Goal: Navigation & Orientation: Understand site structure

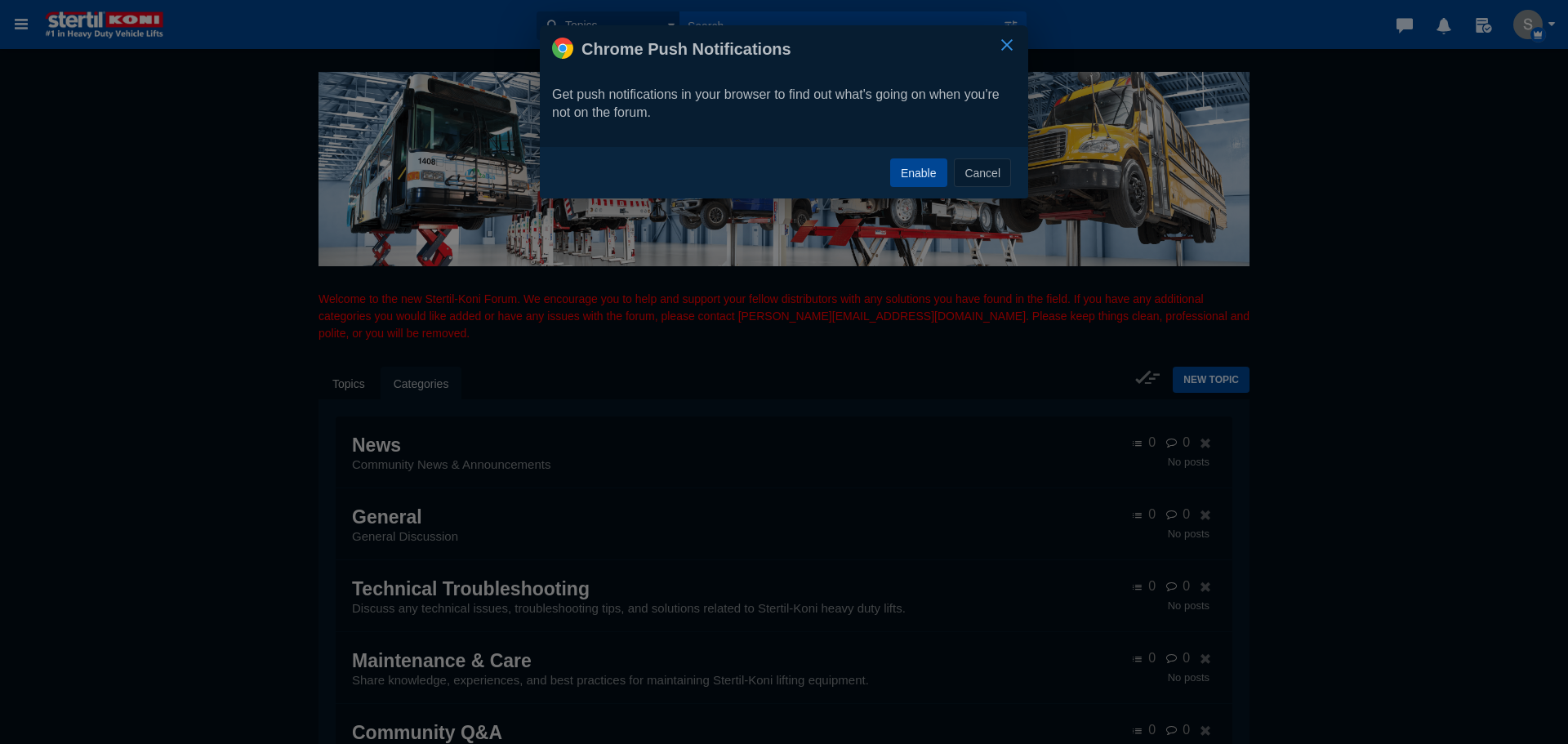
click at [1011, 45] on button "×" at bounding box center [1007, 45] width 18 height 18
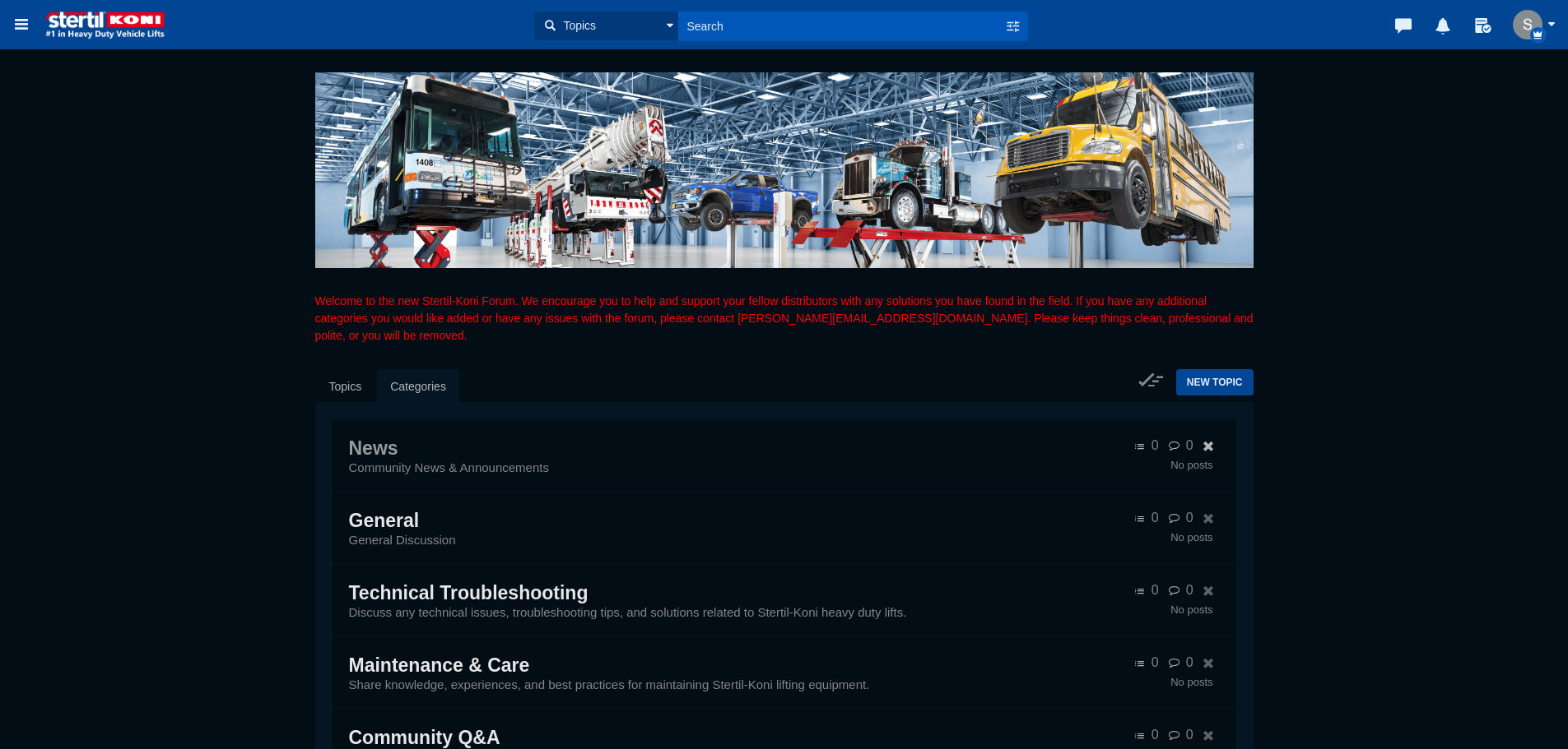
click at [398, 459] on span "News" at bounding box center [373, 448] width 49 height 22
click at [364, 371] on link "Topics" at bounding box center [345, 387] width 59 height 35
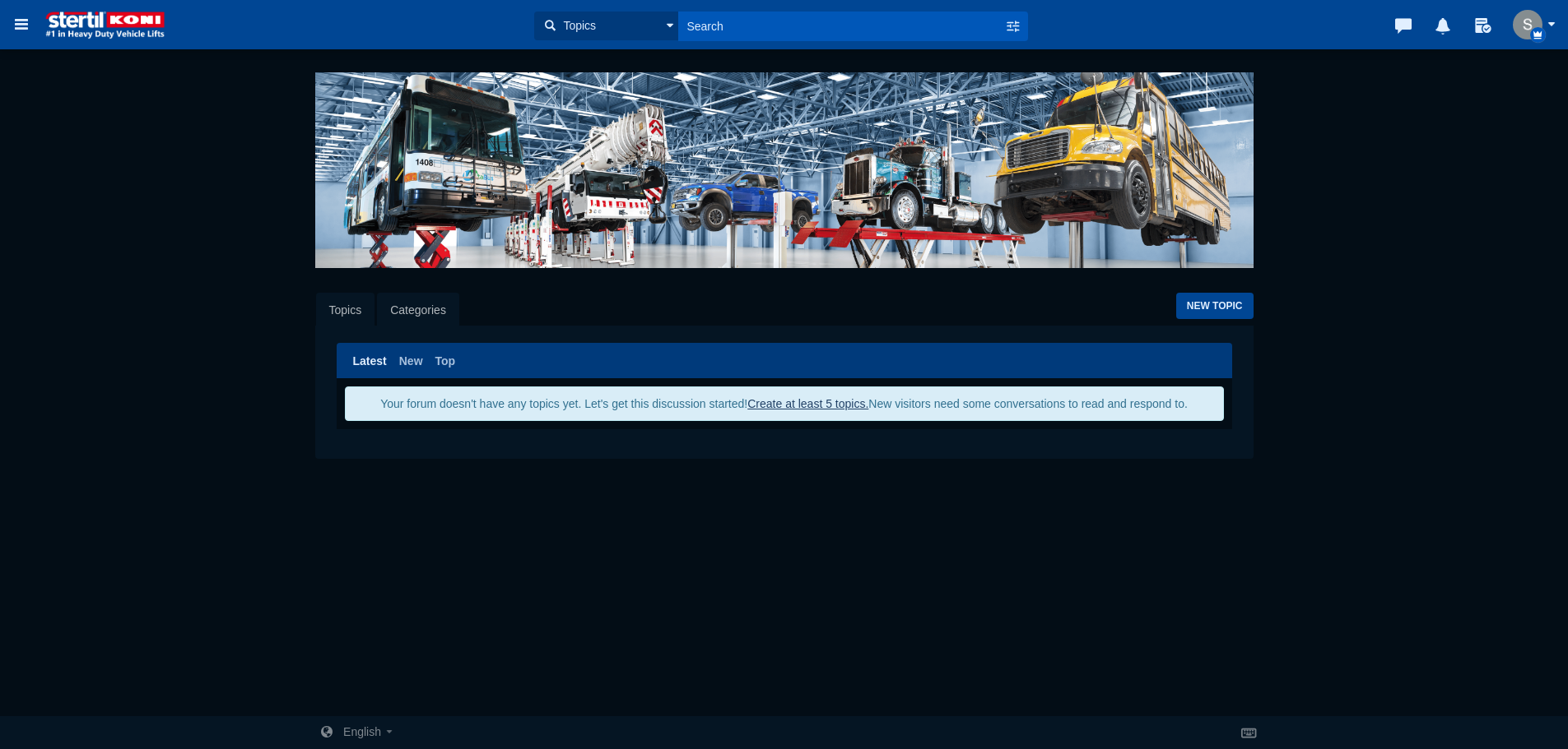
click at [413, 300] on link "Categories" at bounding box center [418, 310] width 82 height 35
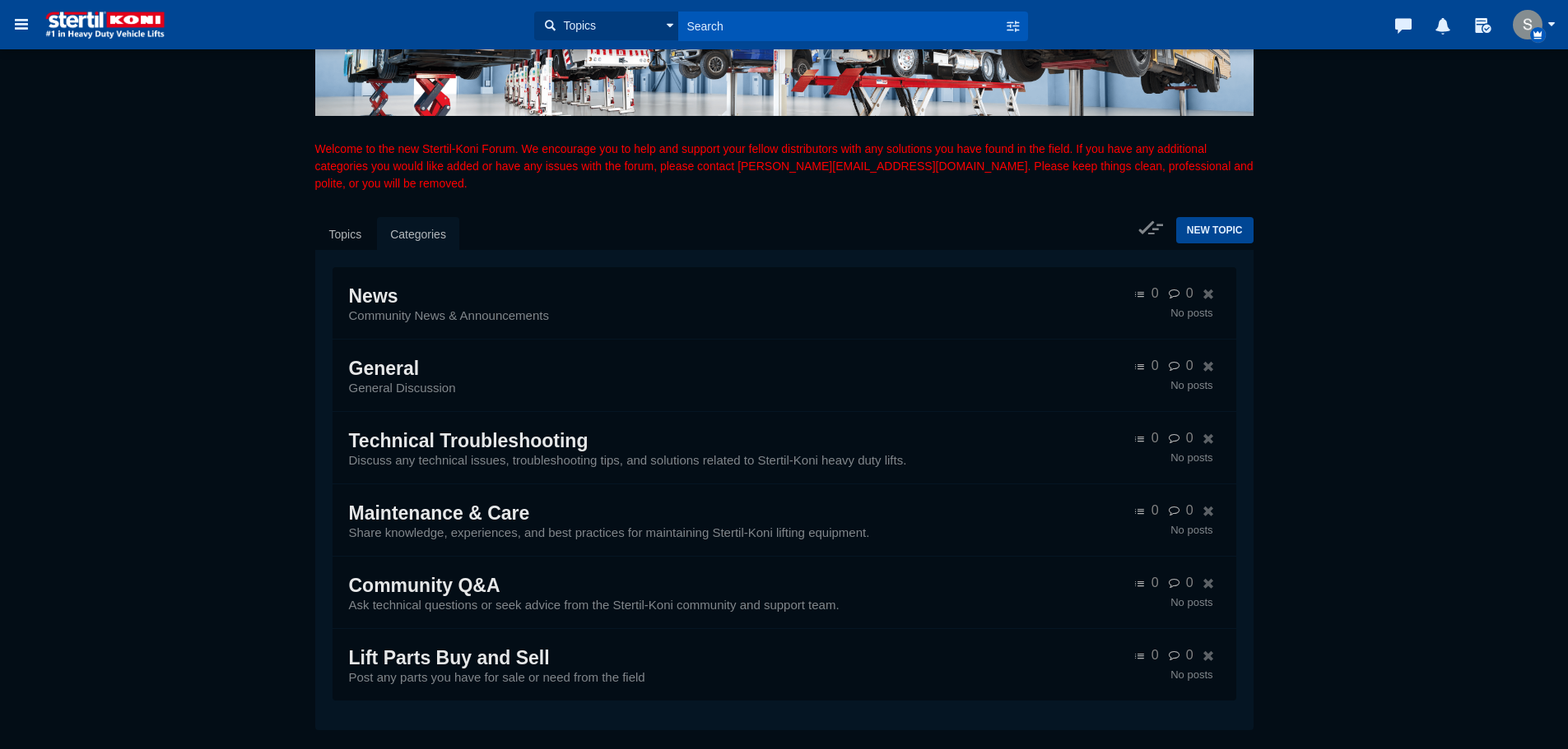
scroll to position [200, 0]
